Goal: Task Accomplishment & Management: Manage account settings

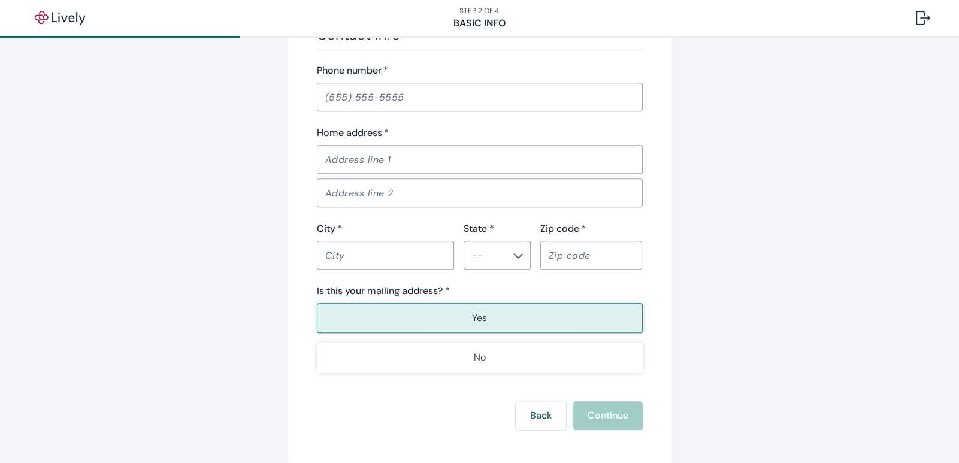
scroll to position [775, 0]
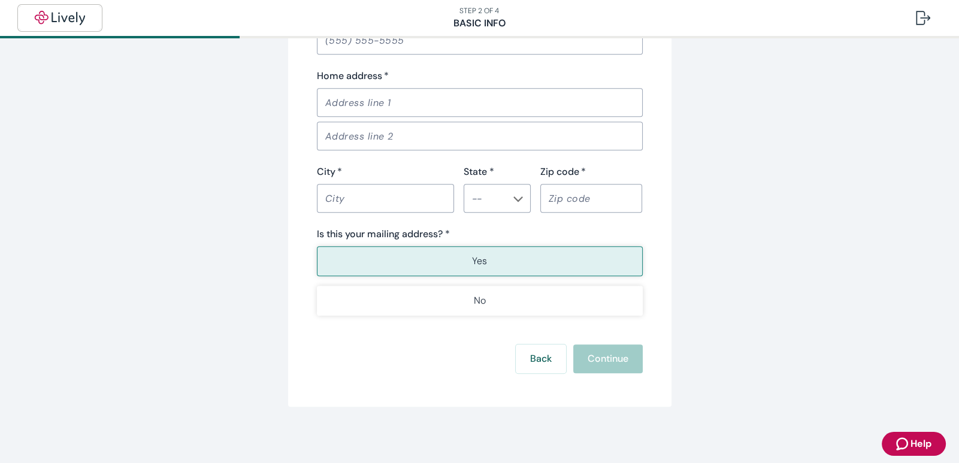
click at [52, 23] on img "button" at bounding box center [59, 18] width 67 height 14
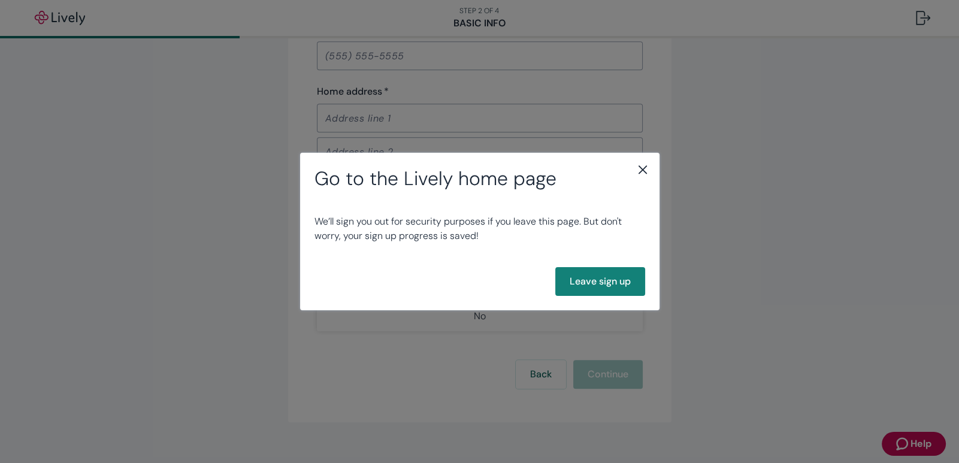
scroll to position [791, 0]
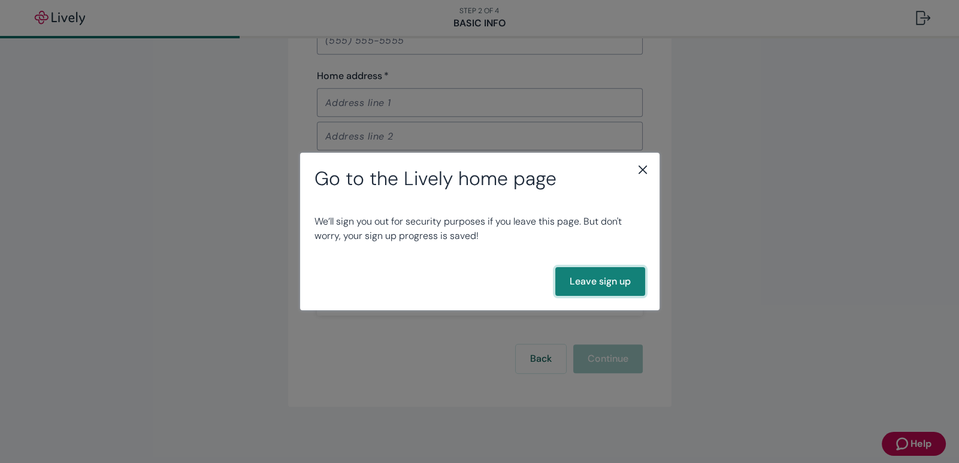
click at [599, 281] on button "Leave sign up" at bounding box center [600, 281] width 90 height 29
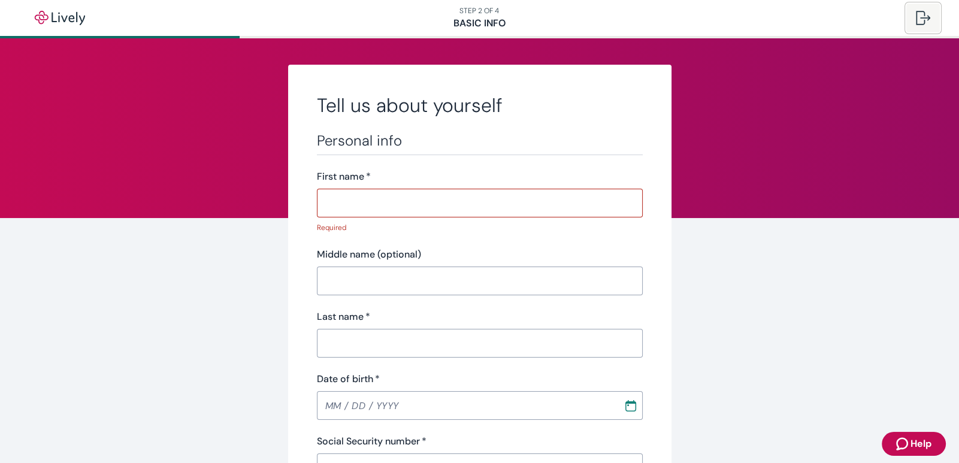
click at [916, 17] on div at bounding box center [923, 18] width 14 height 14
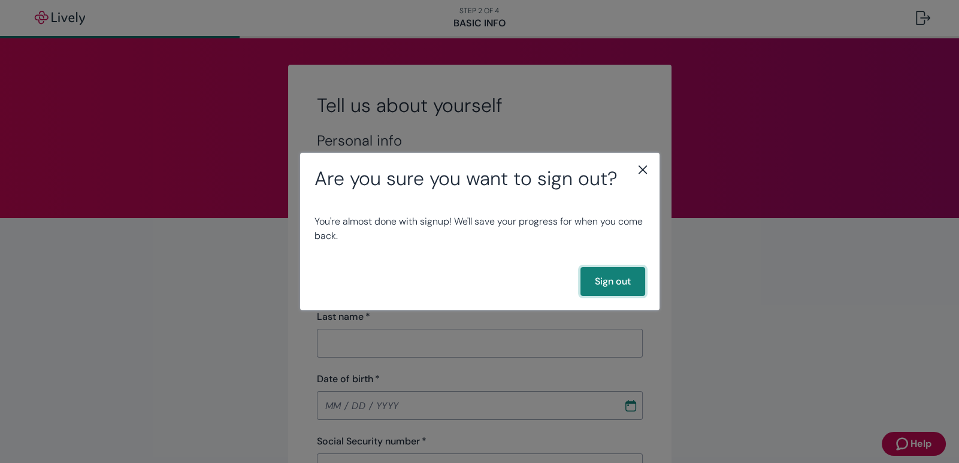
click at [613, 293] on button "Sign out" at bounding box center [612, 281] width 65 height 29
